Goal: Transaction & Acquisition: Purchase product/service

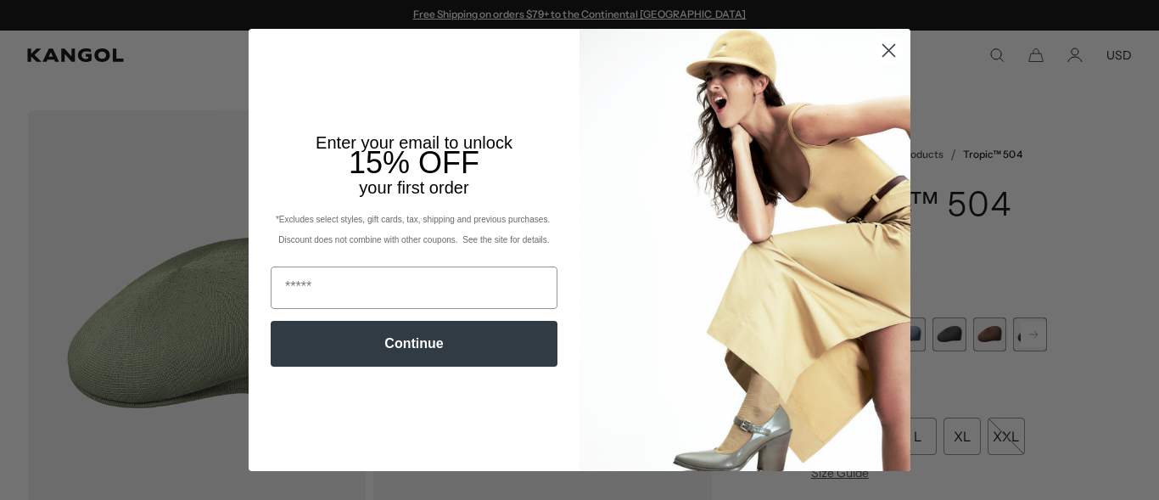
click at [883, 47] on icon "Close dialog" at bounding box center [889, 51] width 12 height 12
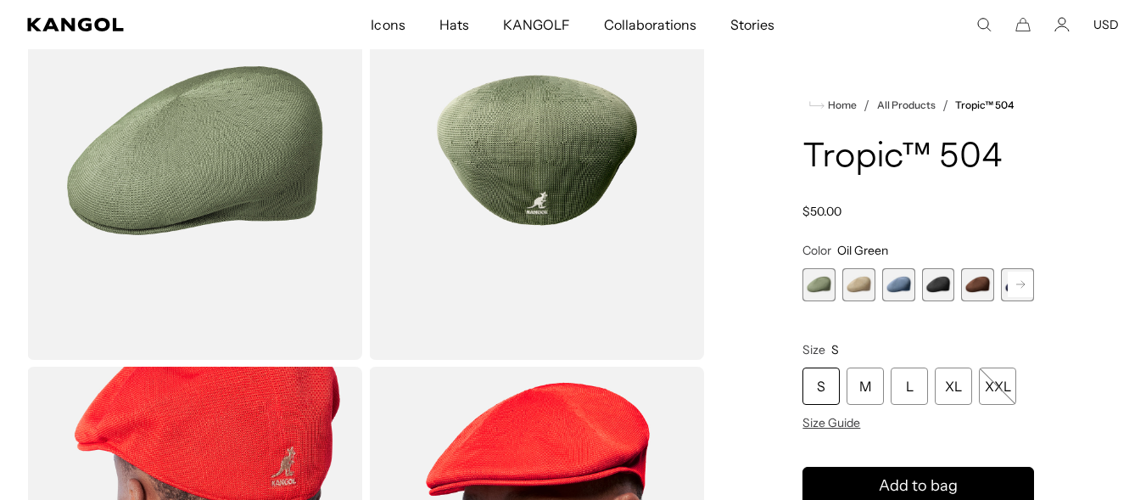
click at [864, 290] on span "2 of 9" at bounding box center [858, 284] width 33 height 33
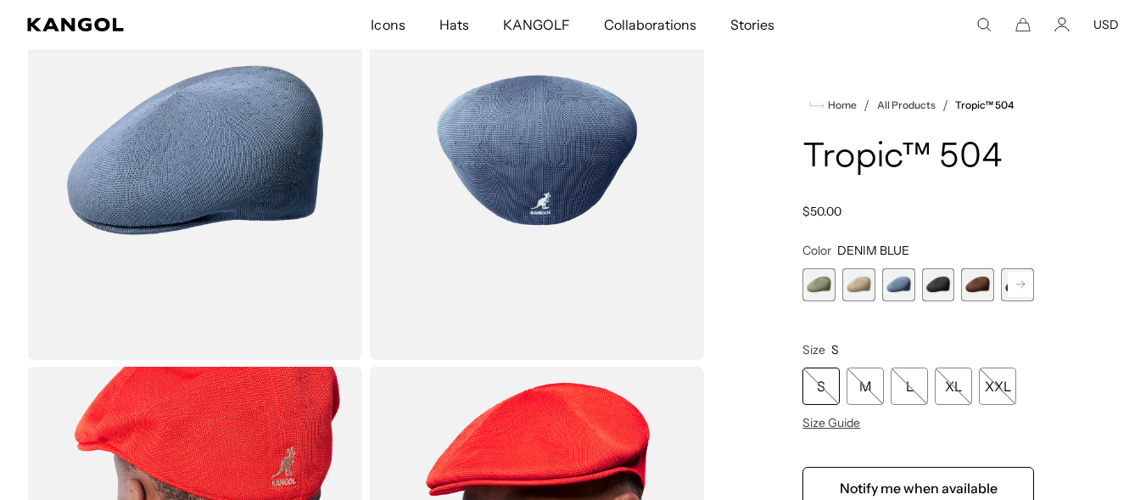
scroll to position [0, 349]
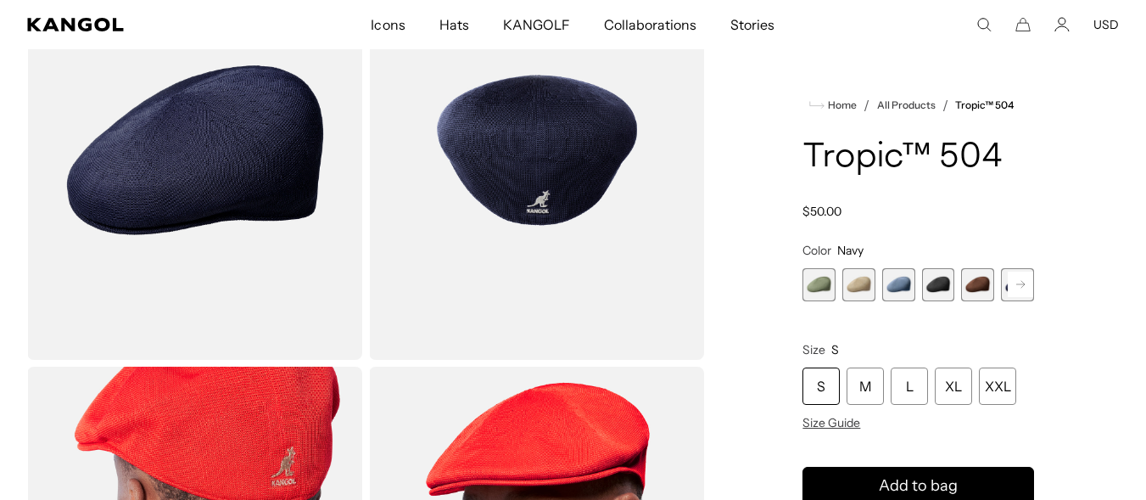
scroll to position [0, 349]
click at [741, 308] on div "Home / All Products / Tropic™ 504 Tropic™ 504 Regular price $50.00 Regular pric…" at bounding box center [918, 363] width 401 height 845
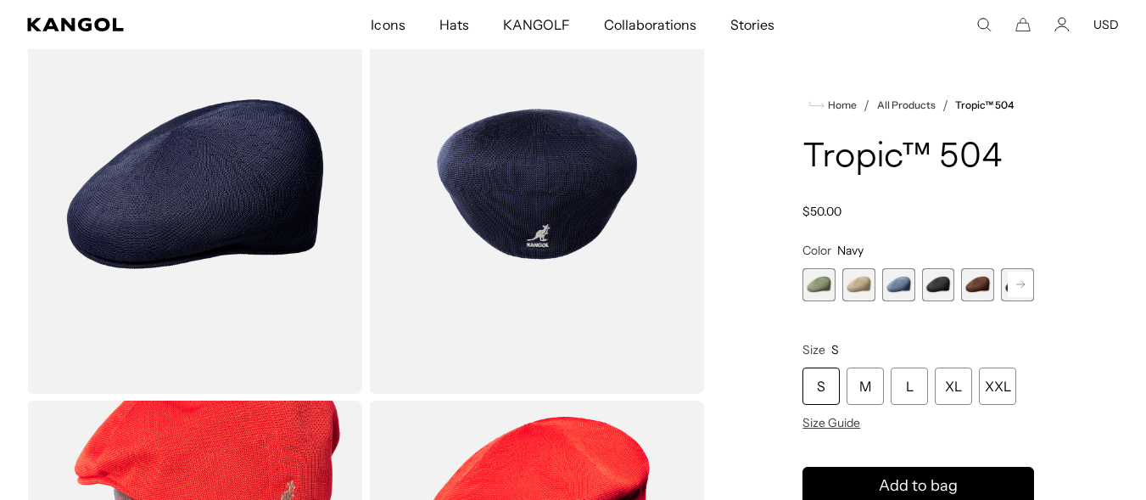
click at [977, 284] on span "5 of 9" at bounding box center [977, 284] width 33 height 33
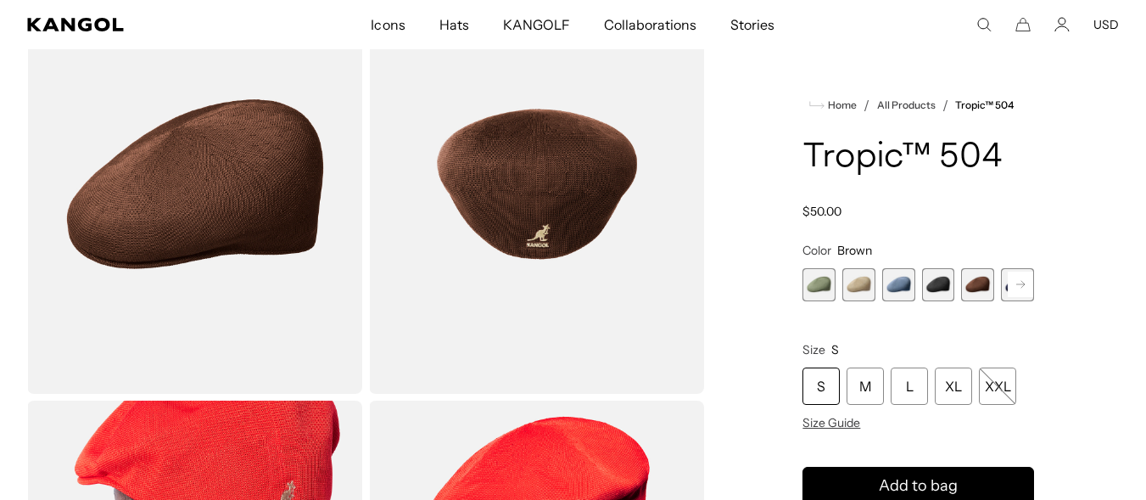
click at [1015, 281] on rect at bounding box center [1020, 283] width 25 height 25
click at [981, 282] on span "6 of 9" at bounding box center [977, 284] width 33 height 33
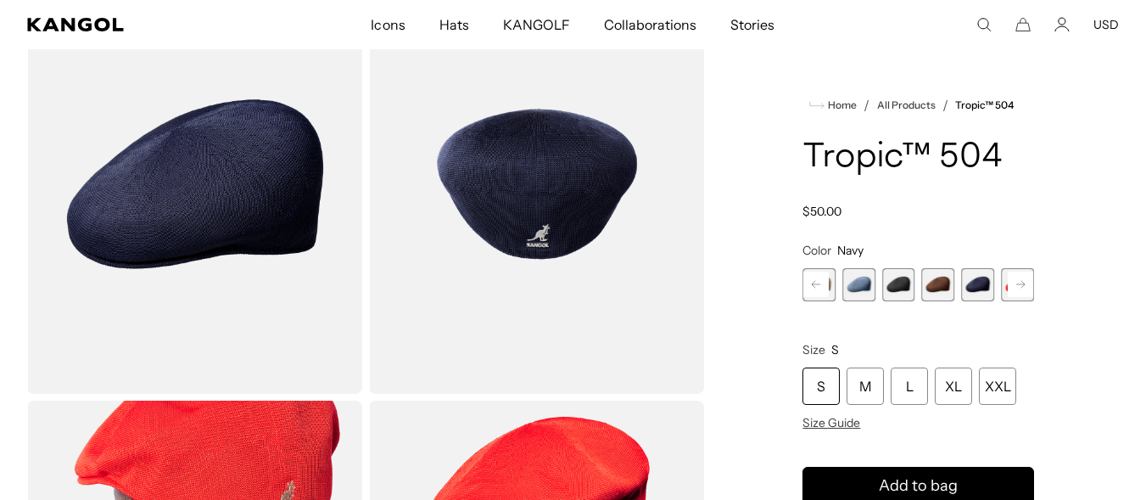
click at [1022, 283] on rect at bounding box center [1020, 283] width 25 height 25
click at [980, 288] on span "8 of 9" at bounding box center [977, 284] width 33 height 33
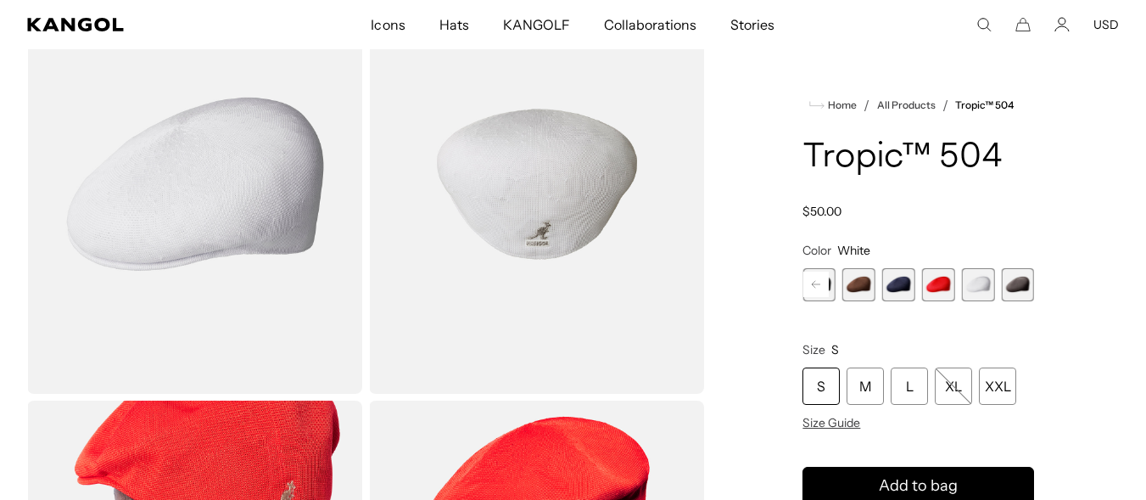
scroll to position [0, 349]
click at [1023, 280] on span "9 of 9" at bounding box center [1017, 284] width 33 height 33
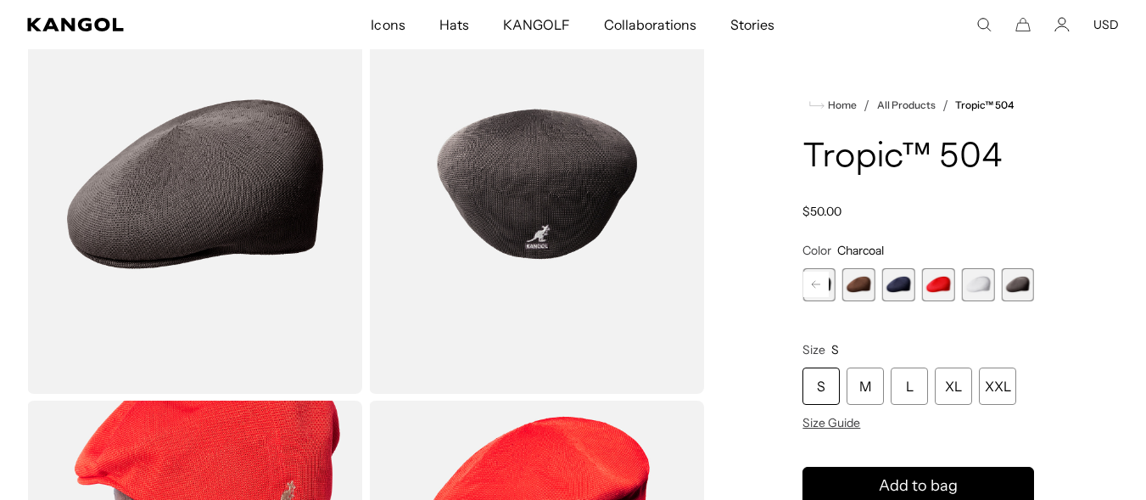
click at [1076, 193] on div "Home / All Products / Tropic™ 504 Tropic™ 504 Regular price $50.00 Regular pric…" at bounding box center [918, 397] width 401 height 845
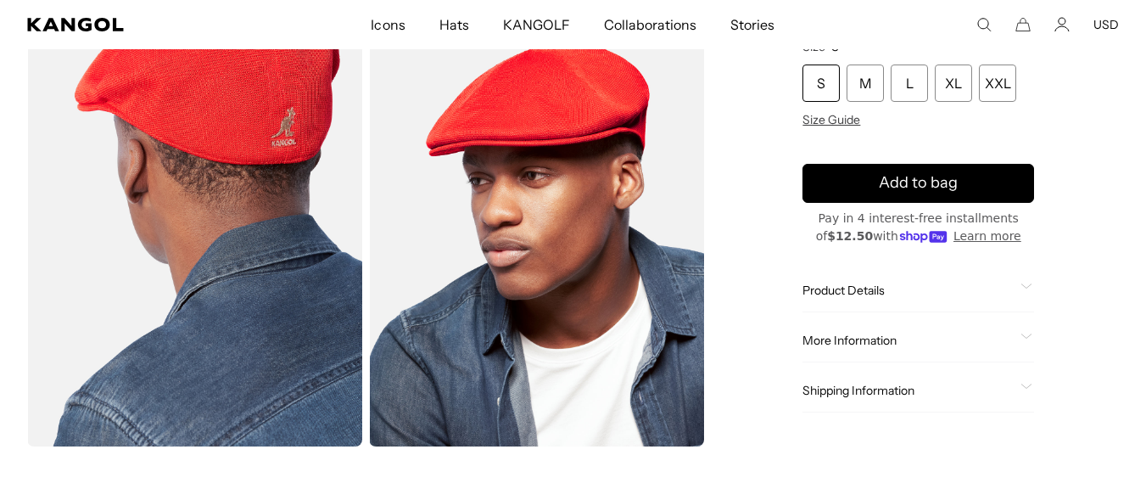
scroll to position [0, 349]
click at [820, 88] on div "S" at bounding box center [820, 82] width 37 height 37
click at [1082, 175] on div "Home / All Products / Tropic™ 504 Tropic™ 504 Regular price $50.00 Regular pric…" at bounding box center [918, 23] width 401 height 845
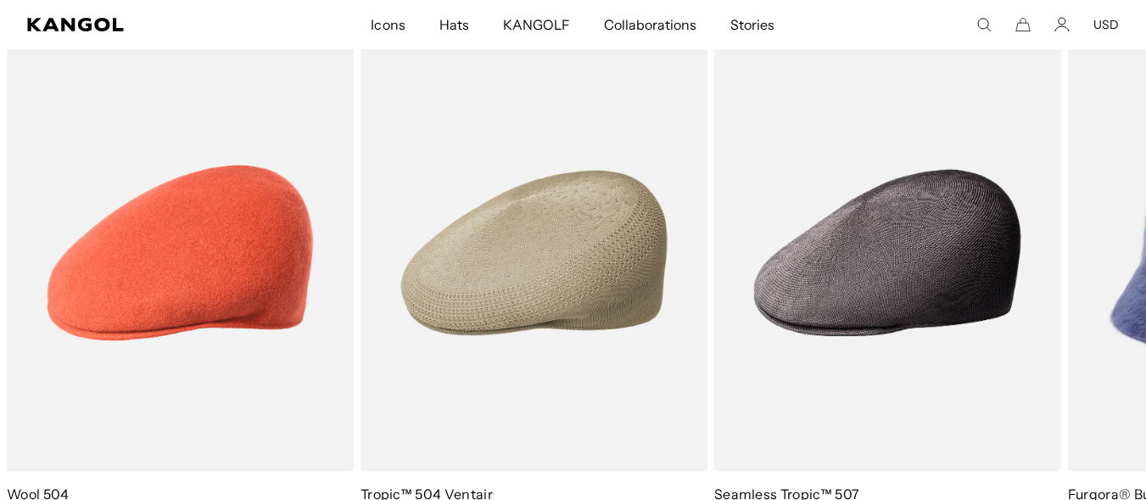
scroll to position [1764, 0]
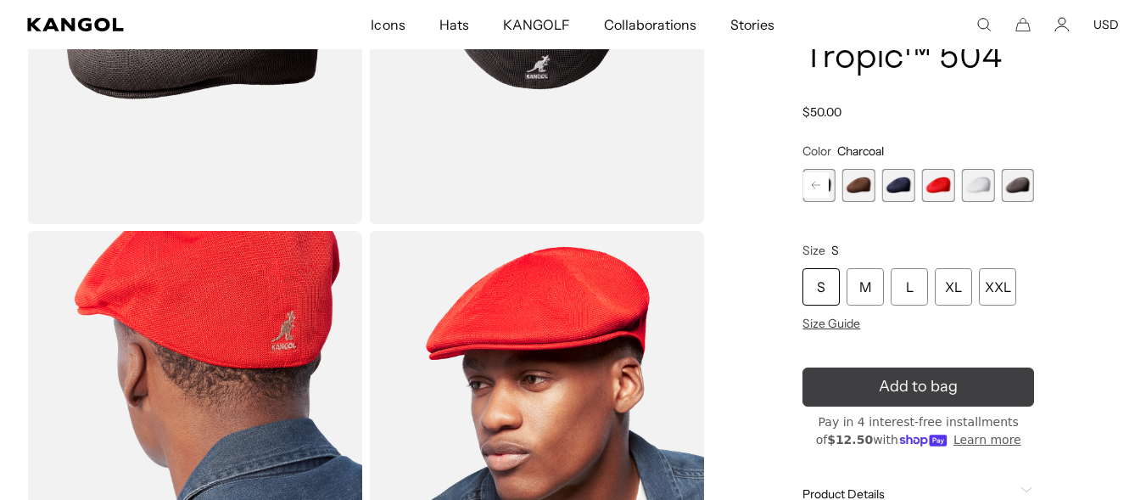
click at [952, 393] on span "Add to bag" at bounding box center [918, 386] width 79 height 23
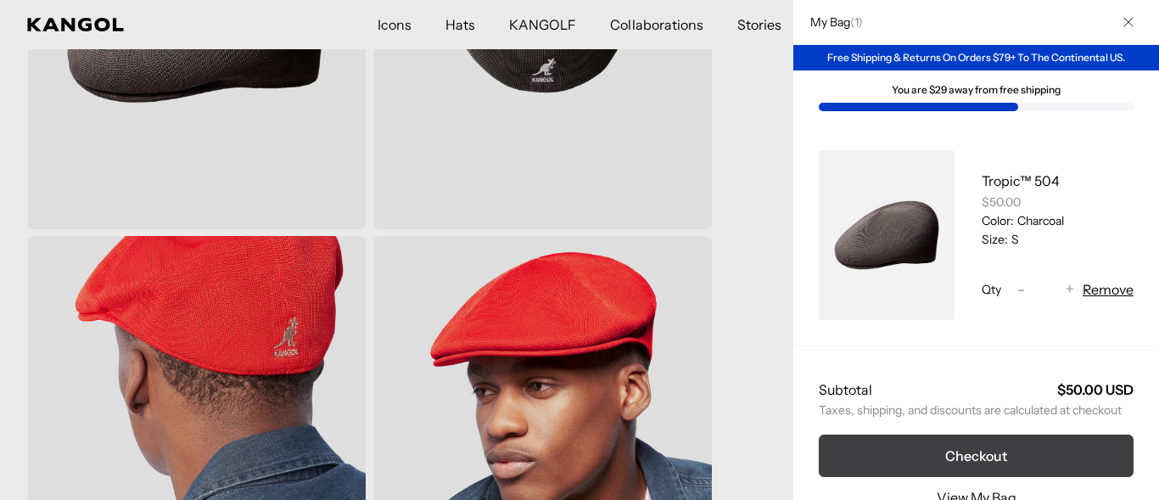
click at [973, 454] on button "Checkout" at bounding box center [975, 455] width 315 height 42
